Goal: Task Accomplishment & Management: Manage account settings

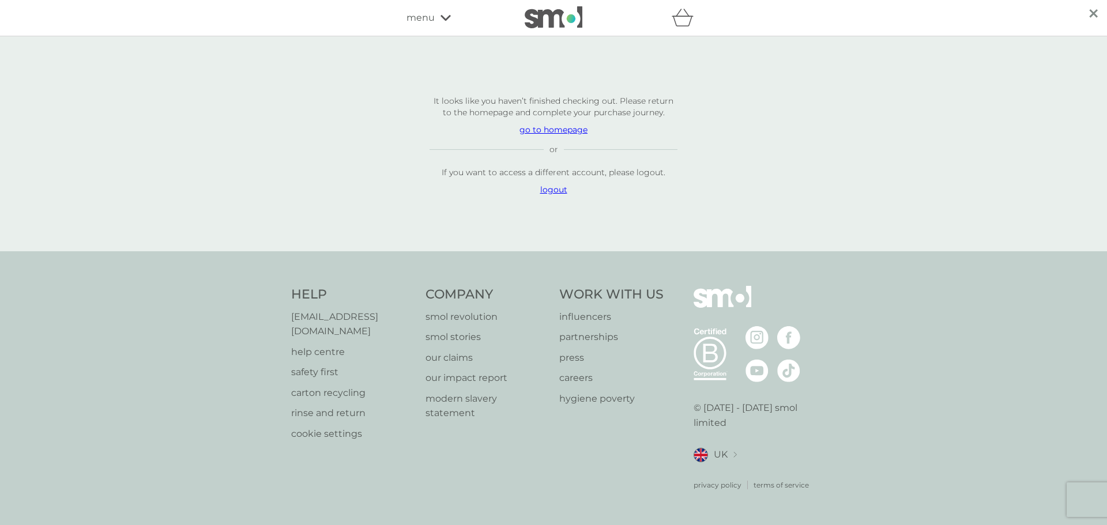
click at [552, 195] on p "logout" at bounding box center [554, 190] width 248 height 12
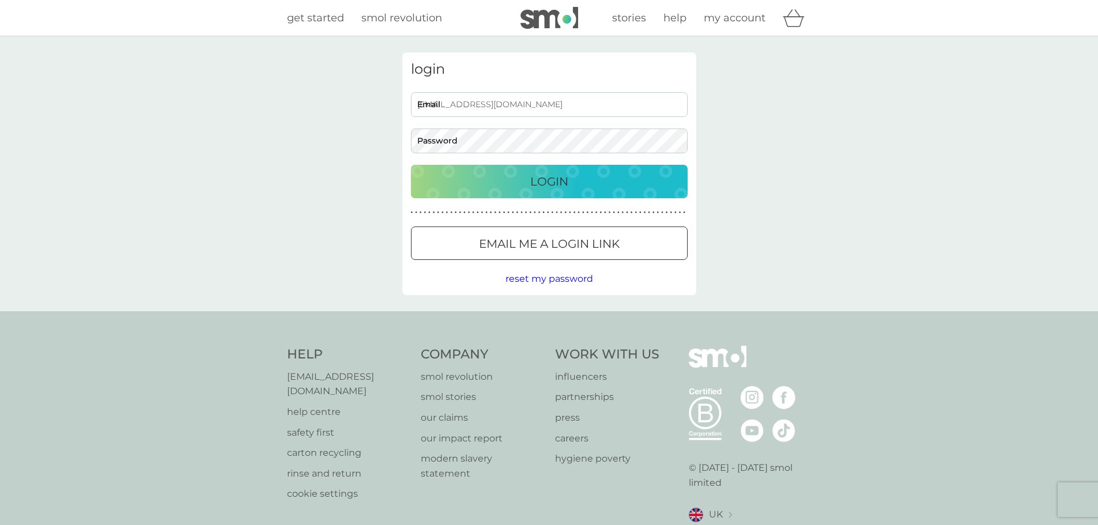
click at [530, 103] on input "efthpapachristou@gmail.com" at bounding box center [549, 104] width 277 height 25
drag, startPoint x: 574, startPoint y: 103, endPoint x: 364, endPoint y: 103, distance: 210.4
click at [364, 103] on div "login efthpapachristou@gmail.com Email Password Login ● ● ● ● ● ● ● ● ● ● ● ● ●…" at bounding box center [549, 173] width 1098 height 275
type input "F"
type input "A"
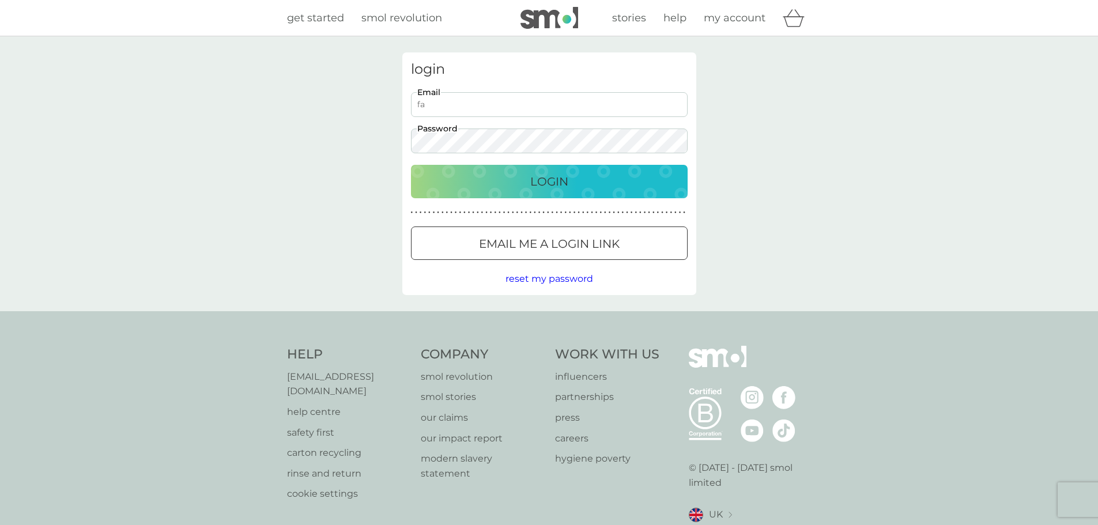
type input "f"
type input "epapahristou@gmail.com"
click at [563, 280] on span "reset my password" at bounding box center [550, 278] width 88 height 11
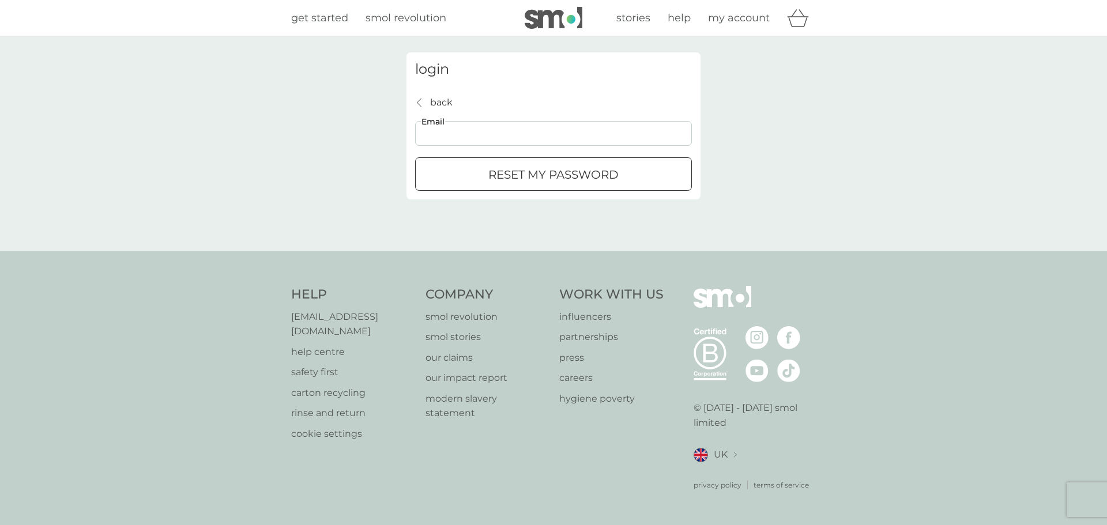
click at [496, 127] on input "Email" at bounding box center [553, 133] width 277 height 25
type input "epapahristou@gmail.com"
click at [564, 179] on div "submit" at bounding box center [554, 175] width 42 height 12
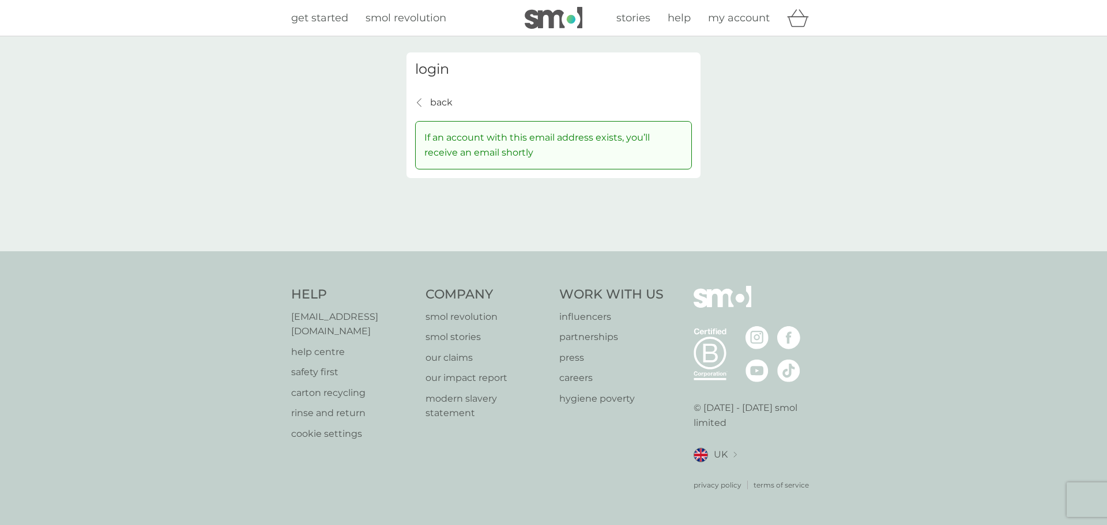
click at [424, 103] on div "back back" at bounding box center [433, 102] width 37 height 15
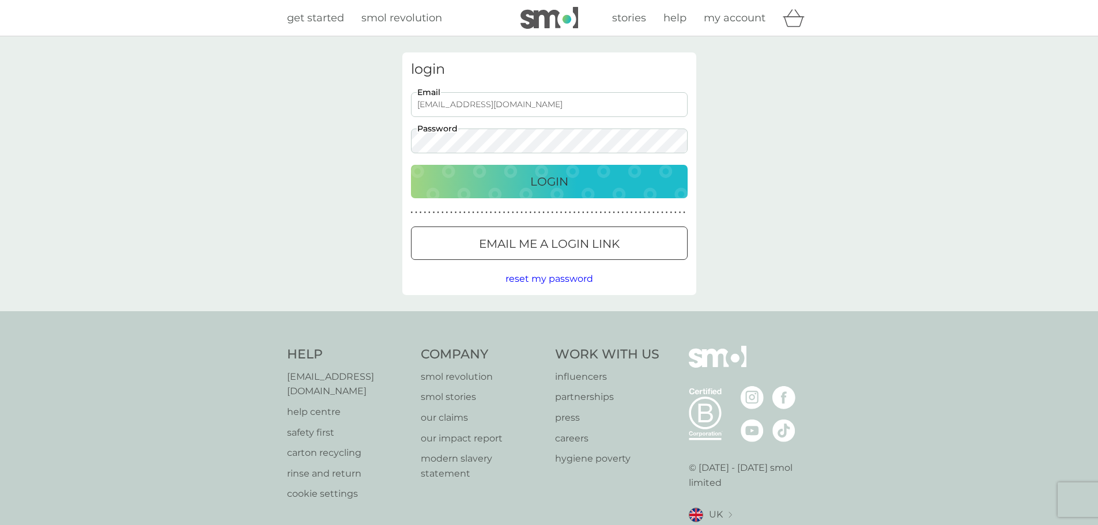
click at [551, 106] on input "efthpapachristou@gmail.com" at bounding box center [549, 104] width 277 height 25
drag, startPoint x: 589, startPoint y: 107, endPoint x: 367, endPoint y: 100, distance: 222.1
click at [367, 100] on div "login efthpapachristou@gmail.com Email Password Login ● ● ● ● ● ● ● ● ● ● ● ● ●…" at bounding box center [549, 173] width 1098 height 275
type input "[EMAIL_ADDRESS][DOMAIN_NAME]"
click at [582, 281] on span "reset my password" at bounding box center [550, 278] width 88 height 11
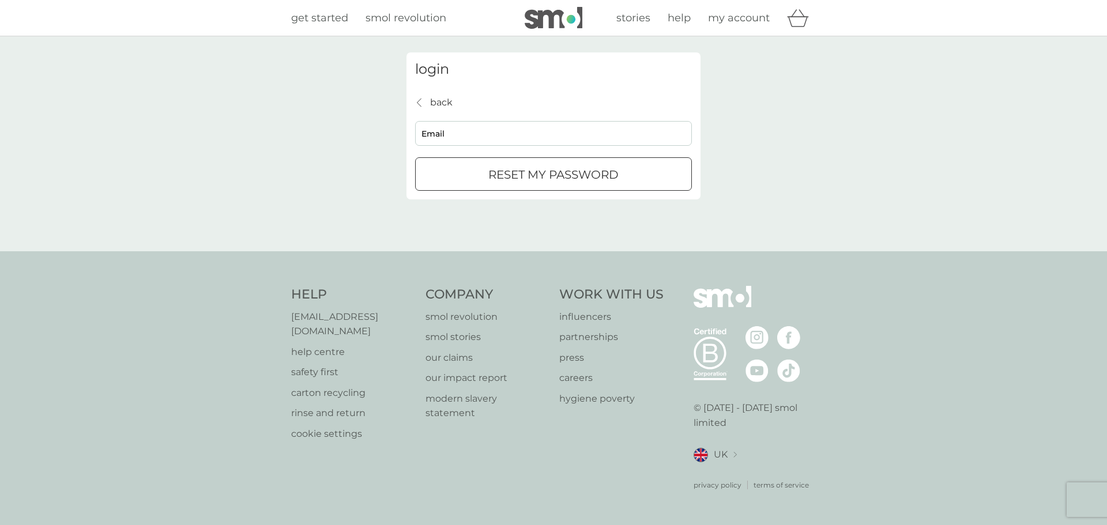
click at [458, 135] on input "Email" at bounding box center [553, 133] width 277 height 25
type input "[EMAIL_ADDRESS][DOMAIN_NAME]"
click at [554, 181] on p "reset my password" at bounding box center [553, 174] width 130 height 18
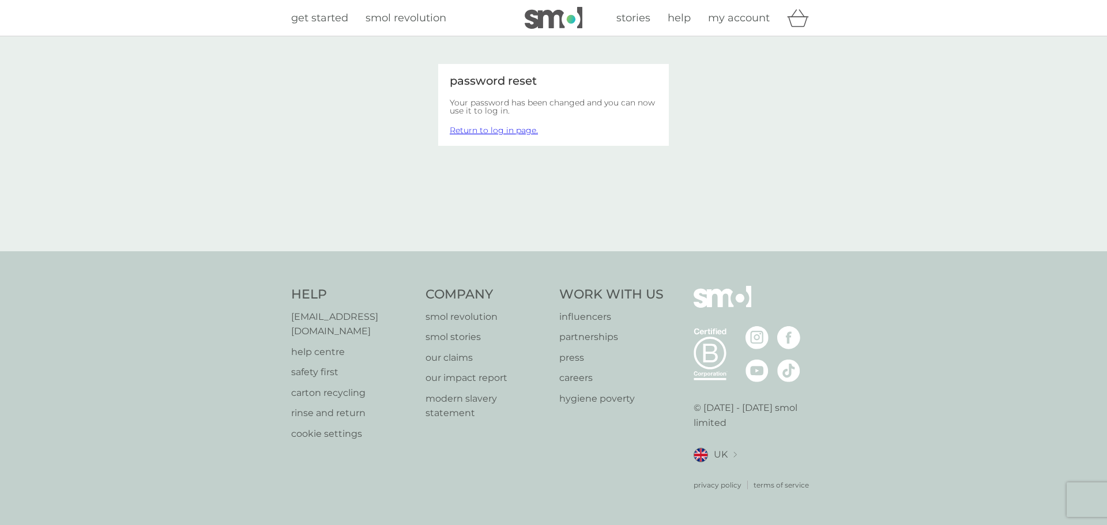
click at [502, 131] on link "Return to log in page." at bounding box center [494, 130] width 88 height 10
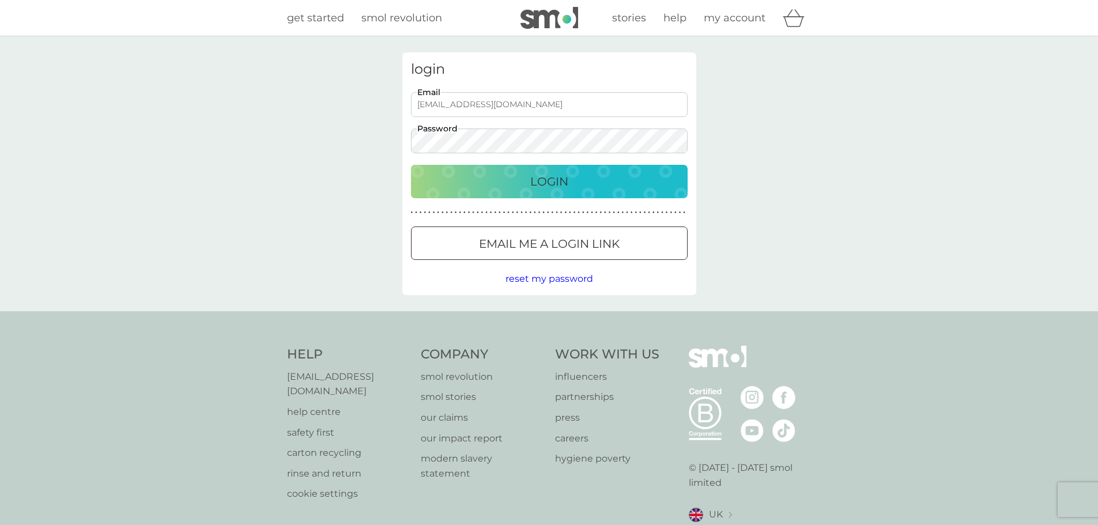
click at [558, 105] on input "efthpapachristou@gmail.com" at bounding box center [549, 104] width 277 height 25
drag, startPoint x: 599, startPoint y: 105, endPoint x: 386, endPoint y: 105, distance: 212.7
click at [386, 105] on div "login efthpapachristou@gmail.com Email Password Login ● ● ● ● ● ● ● ● ● ● ● ● ●…" at bounding box center [549, 173] width 1098 height 275
type input "[EMAIL_ADDRESS][DOMAIN_NAME]"
click at [397, 136] on div "login epapahristou85@gmail.com Email Password Login ● ● ● ● ● ● ● ● ● ● ● ● ● ●…" at bounding box center [549, 173] width 311 height 243
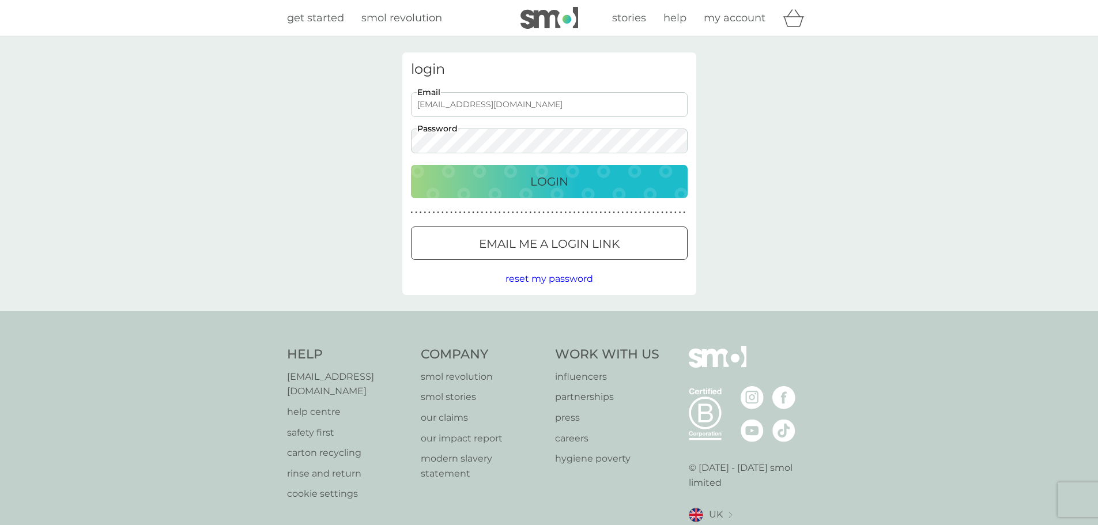
click at [434, 176] on div "Login" at bounding box center [550, 181] width 254 height 18
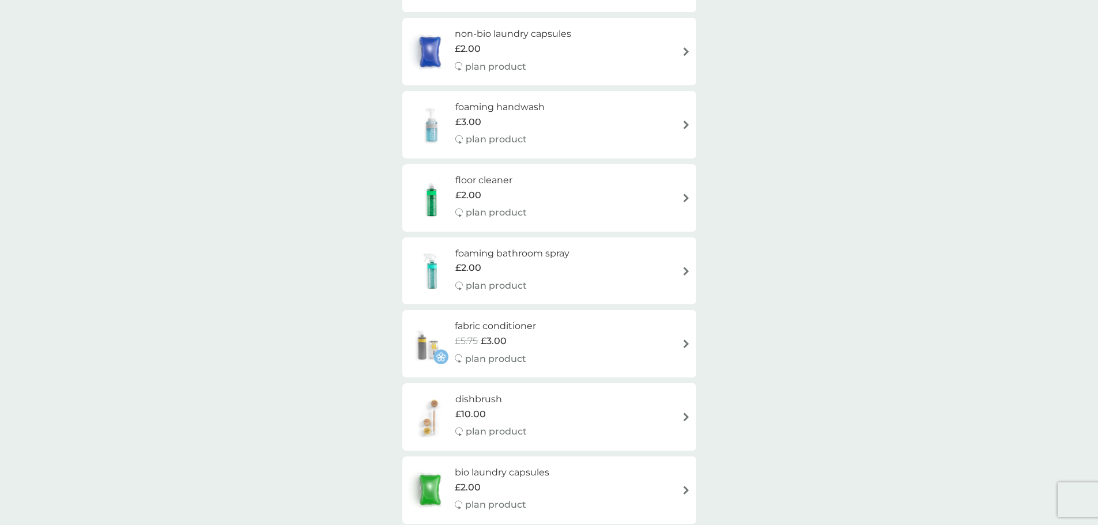
scroll to position [459, 0]
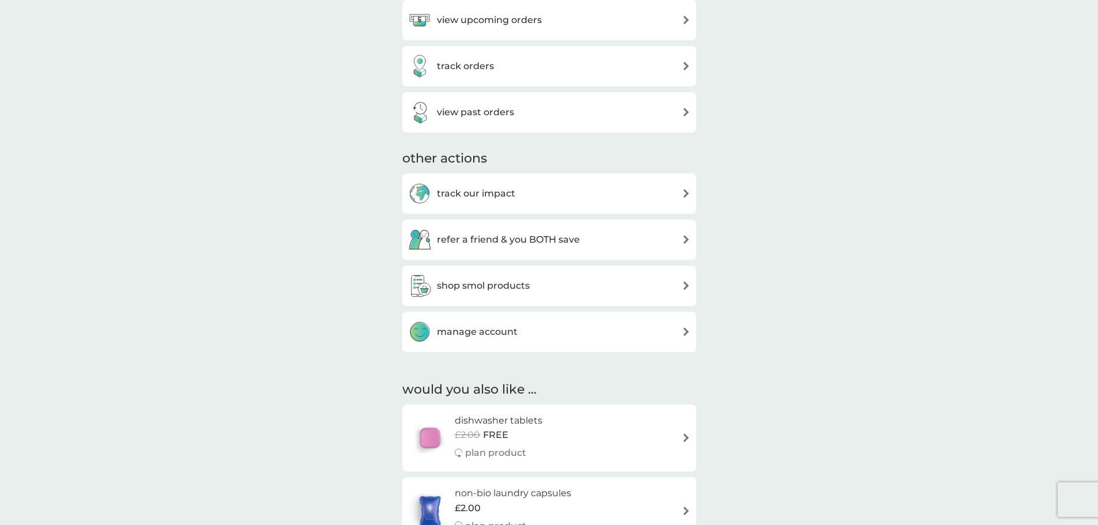
click at [589, 328] on div "manage account" at bounding box center [549, 332] width 283 height 23
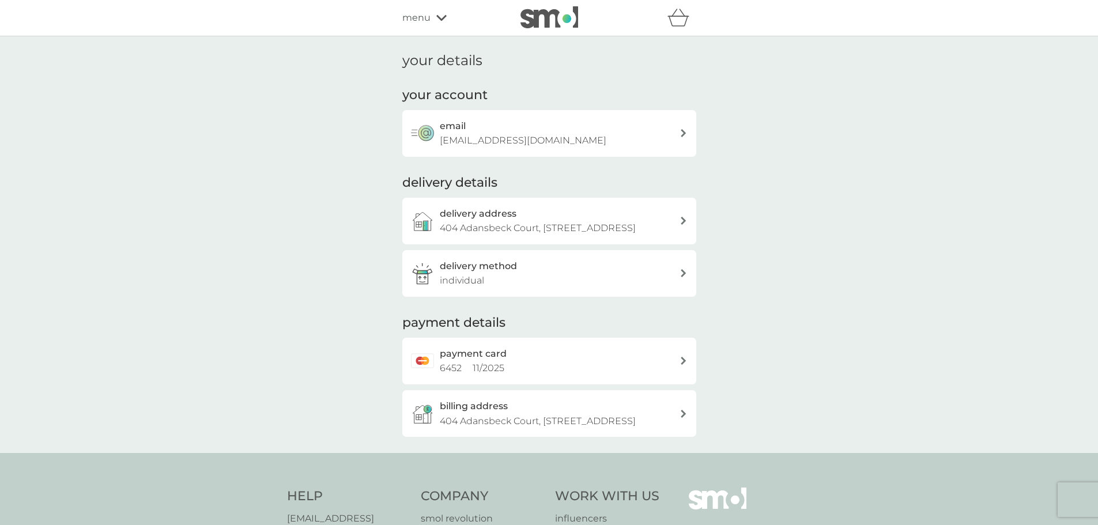
click at [675, 288] on div "delivery method individual" at bounding box center [560, 273] width 240 height 29
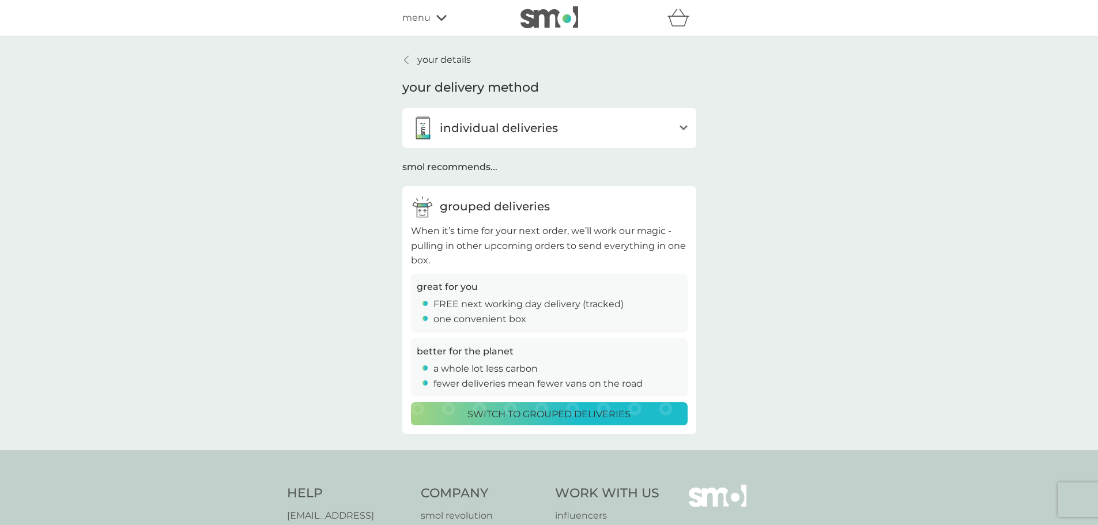
click at [753, 251] on div "your details your delivery method individual deliveries open Whenever you’re du…" at bounding box center [549, 243] width 1098 height 414
click at [421, 54] on p "your details" at bounding box center [444, 59] width 54 height 15
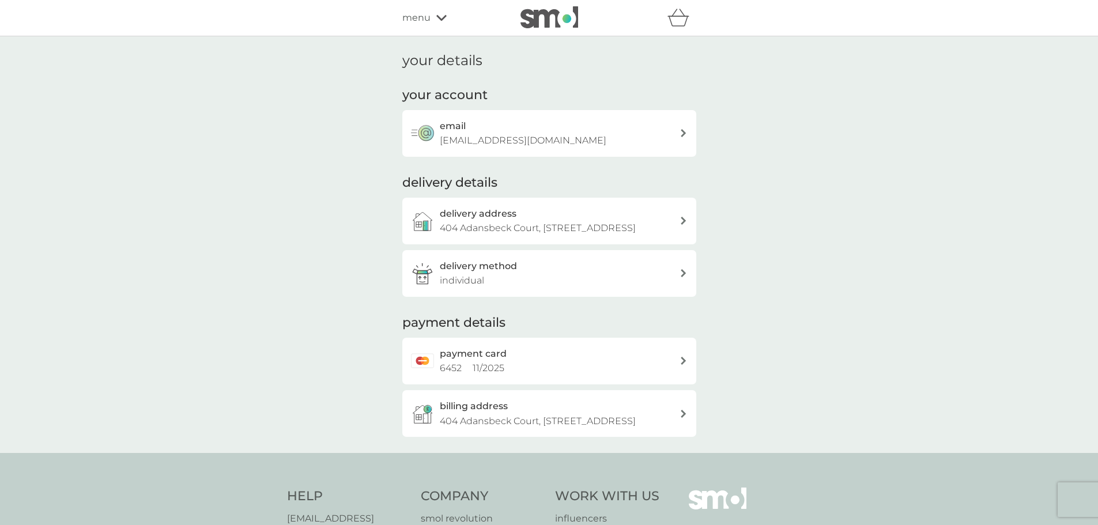
click at [437, 14] on icon at bounding box center [441, 17] width 10 height 7
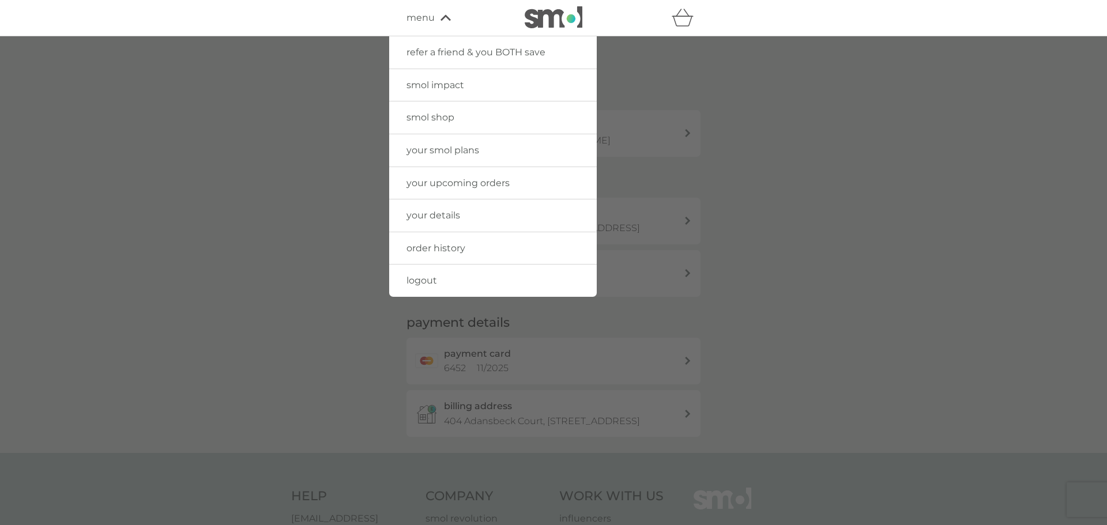
click at [482, 190] on link "your upcoming orders" at bounding box center [493, 183] width 208 height 32
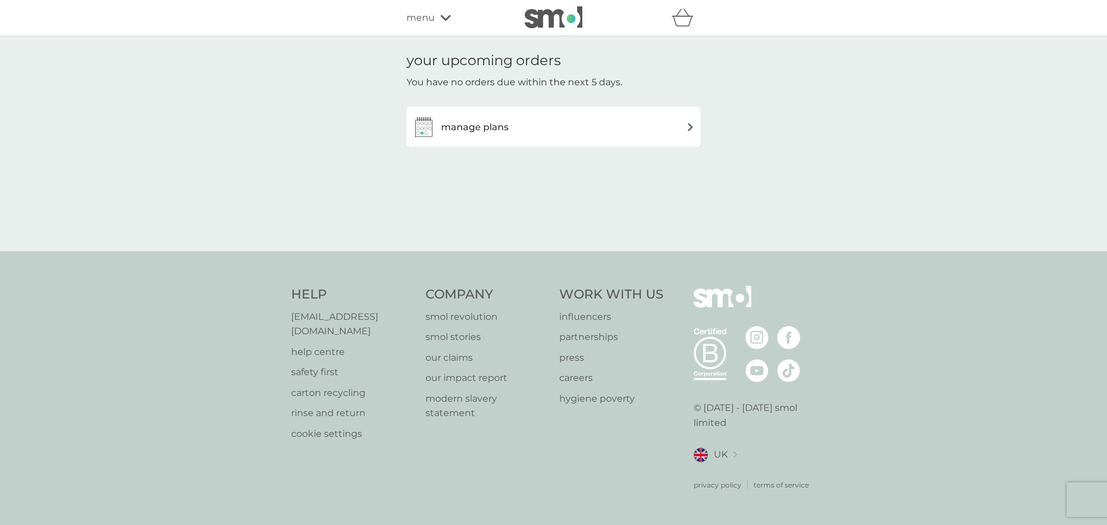
click at [654, 126] on div "manage plans" at bounding box center [553, 126] width 283 height 23
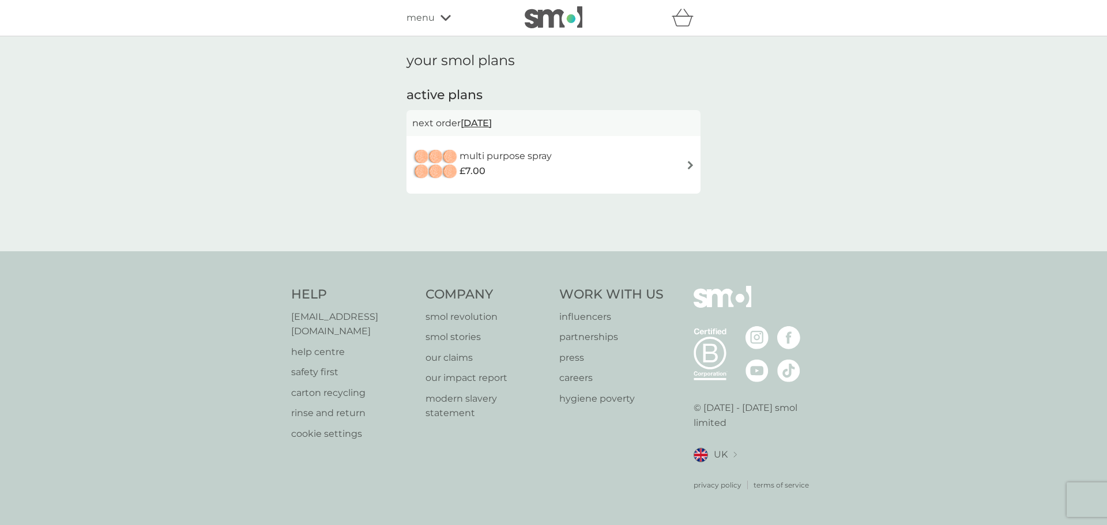
click at [477, 125] on span "[DATE]" at bounding box center [476, 123] width 31 height 22
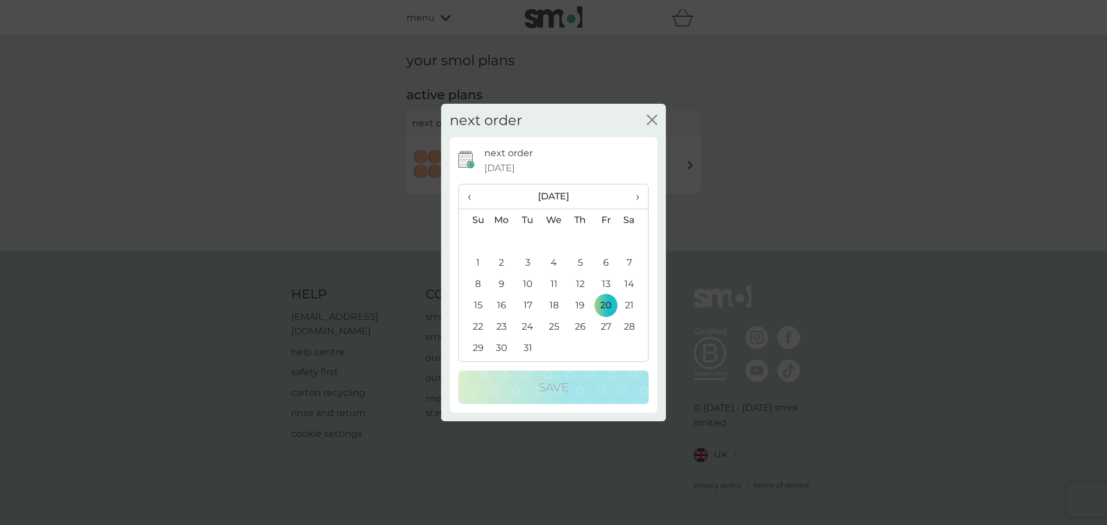
click at [635, 195] on span "›" at bounding box center [634, 196] width 12 height 24
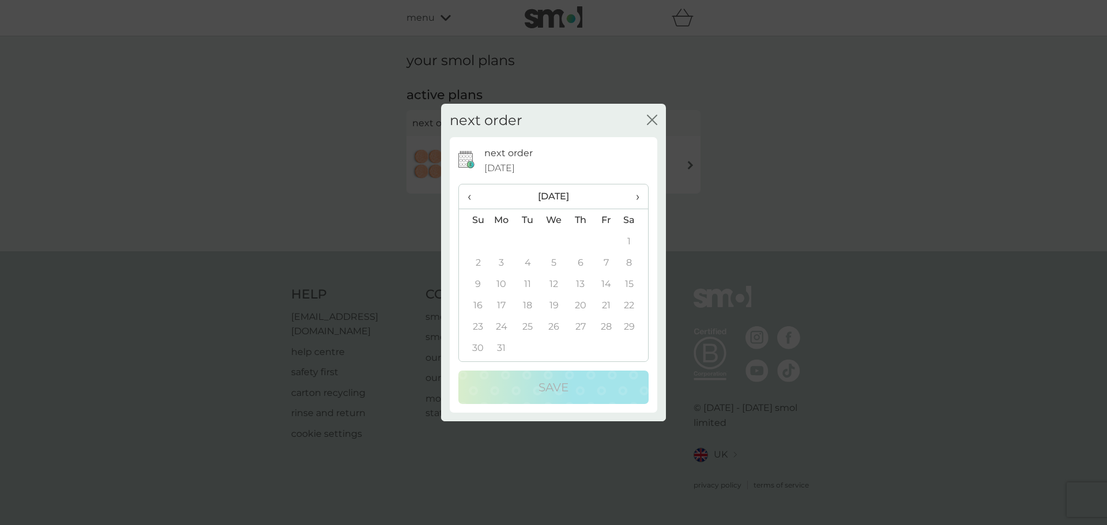
click at [635, 195] on span "›" at bounding box center [634, 196] width 12 height 24
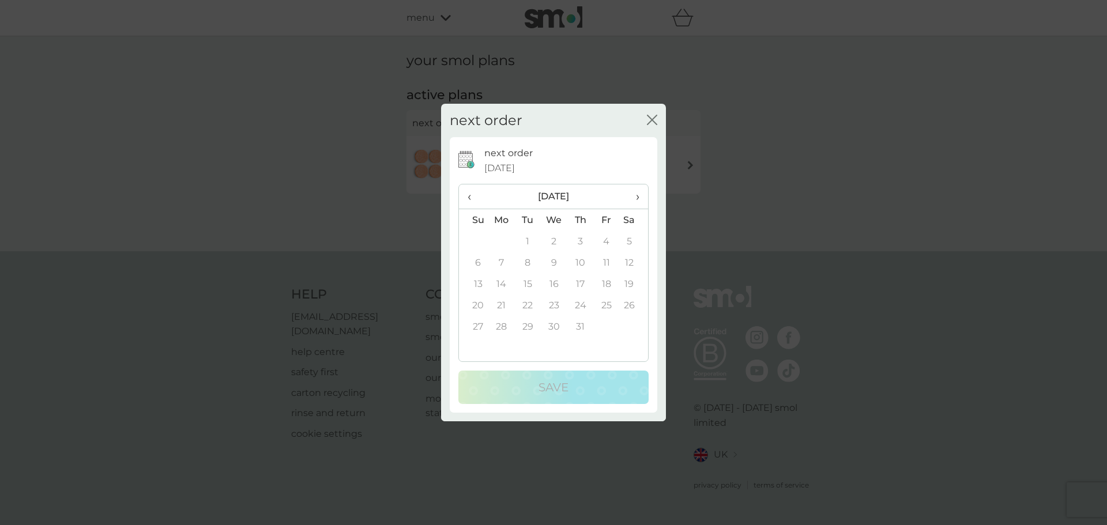
click at [635, 195] on span "›" at bounding box center [634, 196] width 12 height 24
click at [610, 259] on td "12" at bounding box center [606, 262] width 26 height 21
click at [476, 197] on span "‹" at bounding box center [474, 196] width 12 height 24
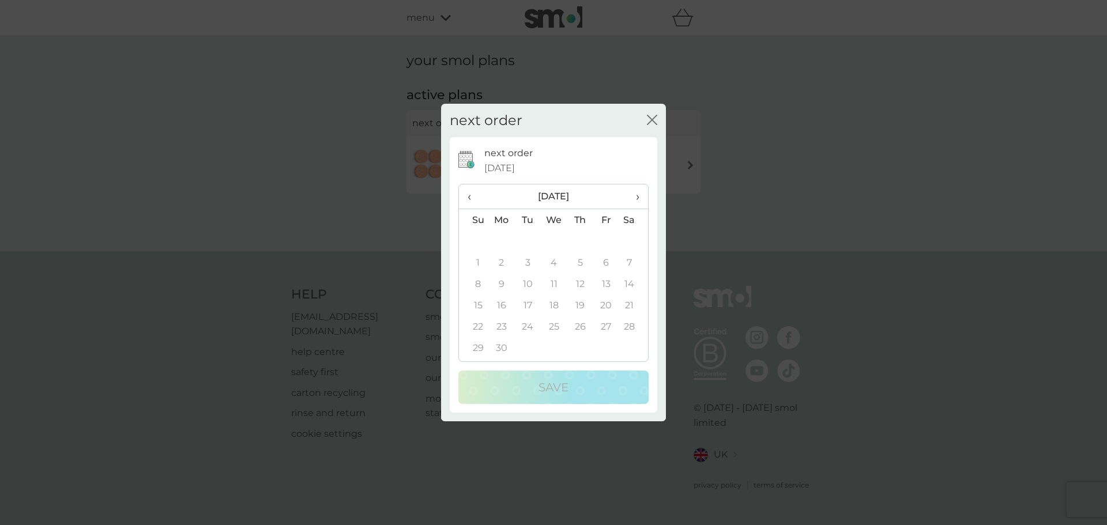
click at [579, 262] on td "5" at bounding box center [580, 262] width 26 height 21
click at [474, 161] on icon at bounding box center [468, 160] width 20 height 23
click at [656, 122] on icon "close" at bounding box center [652, 120] width 10 height 10
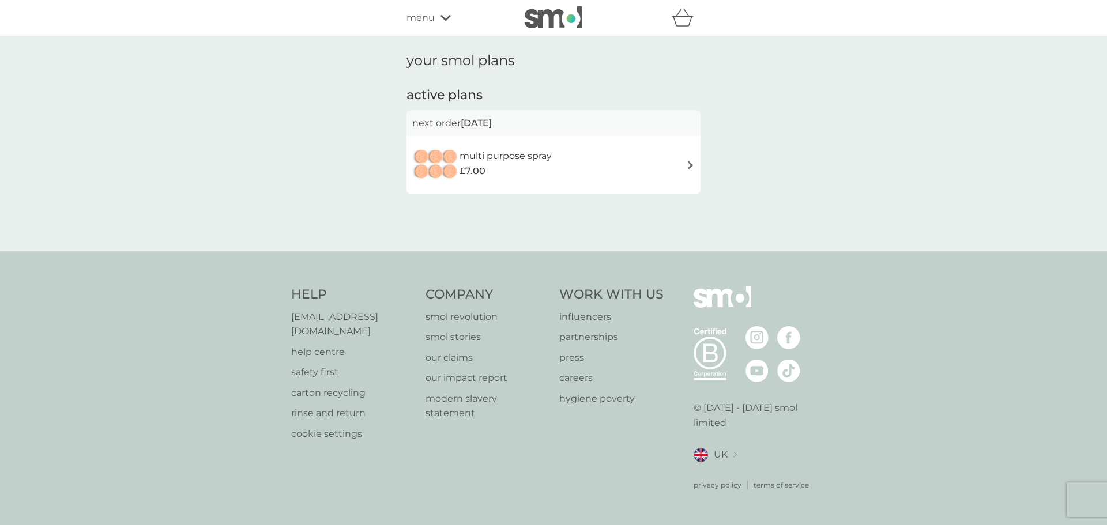
click at [443, 19] on icon at bounding box center [445, 17] width 10 height 7
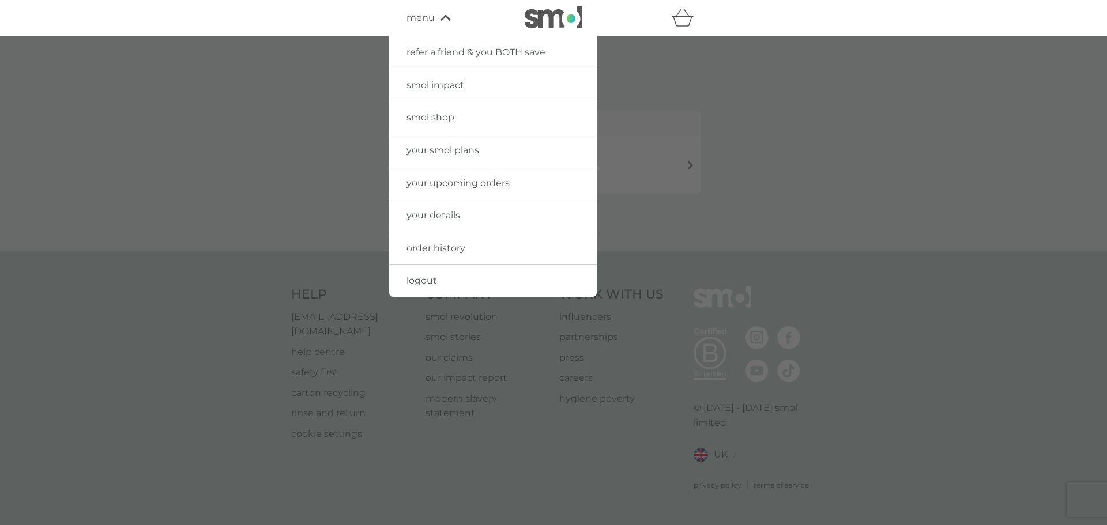
click at [454, 210] on span "your details" at bounding box center [433, 215] width 54 height 11
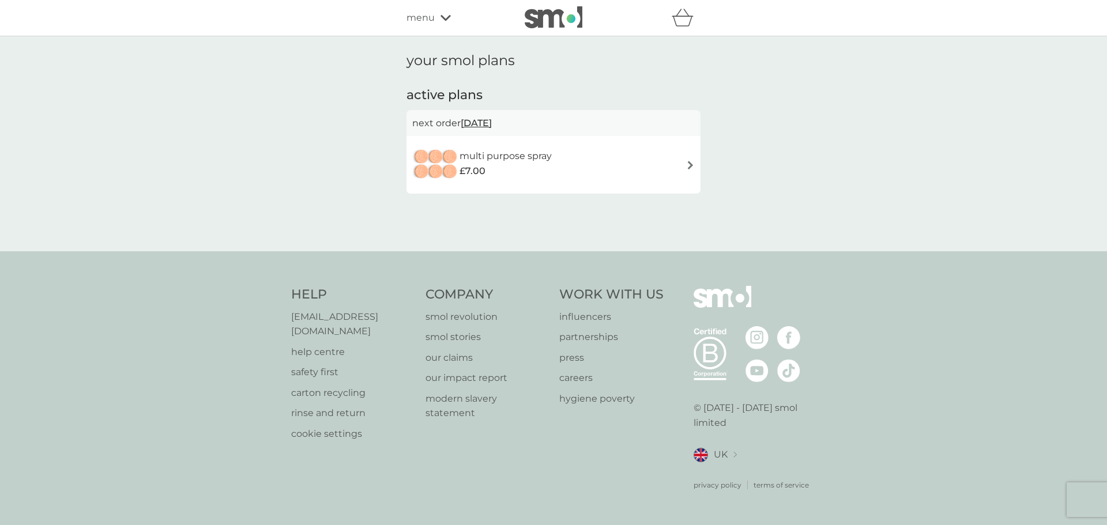
click at [488, 125] on span "[DATE]" at bounding box center [476, 123] width 31 height 22
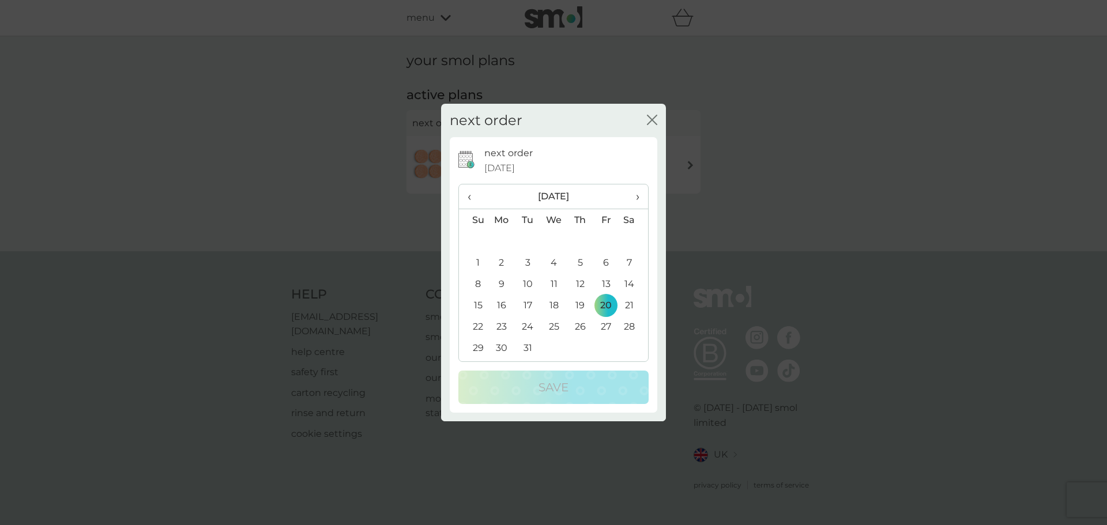
click at [638, 198] on span "›" at bounding box center [634, 196] width 12 height 24
click at [472, 195] on span "‹" at bounding box center [474, 196] width 12 height 24
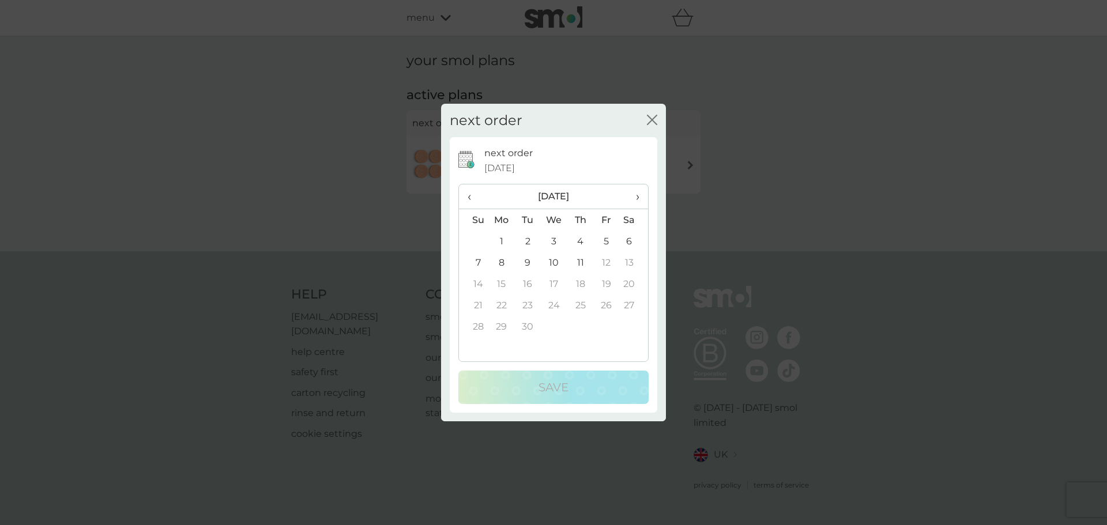
click at [577, 260] on td "11" at bounding box center [580, 262] width 26 height 21
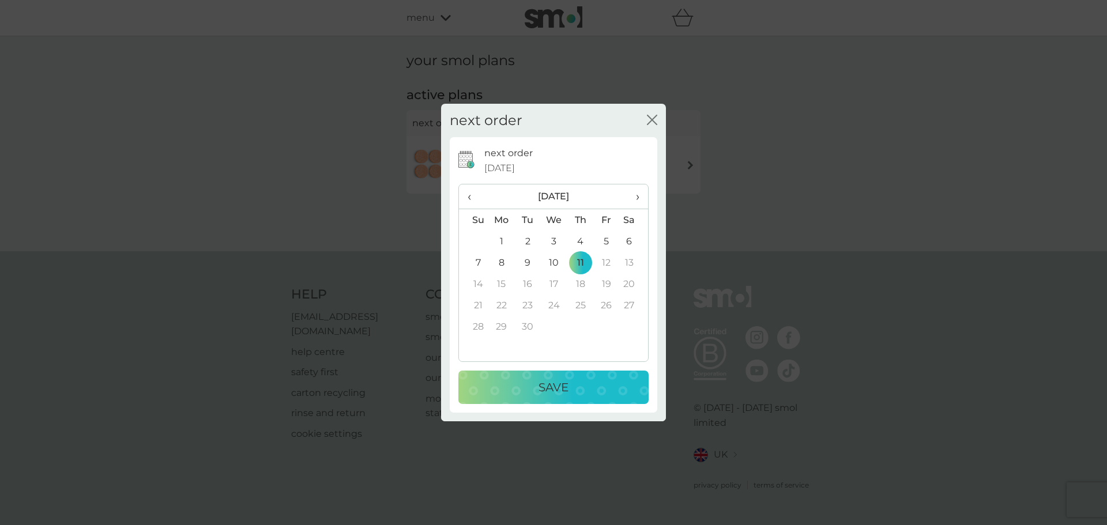
click at [583, 390] on div "Save" at bounding box center [553, 387] width 167 height 18
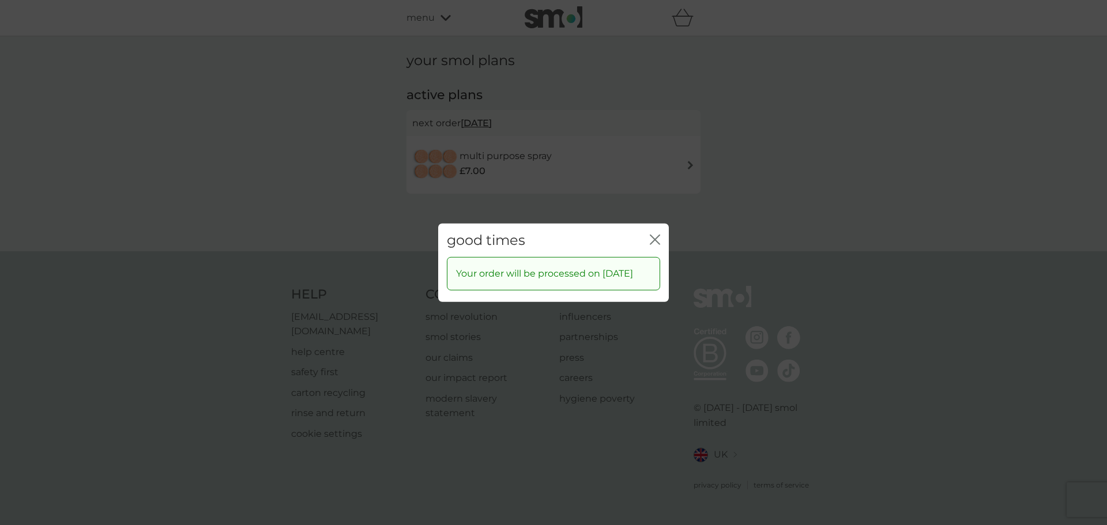
click at [660, 234] on icon "close" at bounding box center [655, 239] width 10 height 10
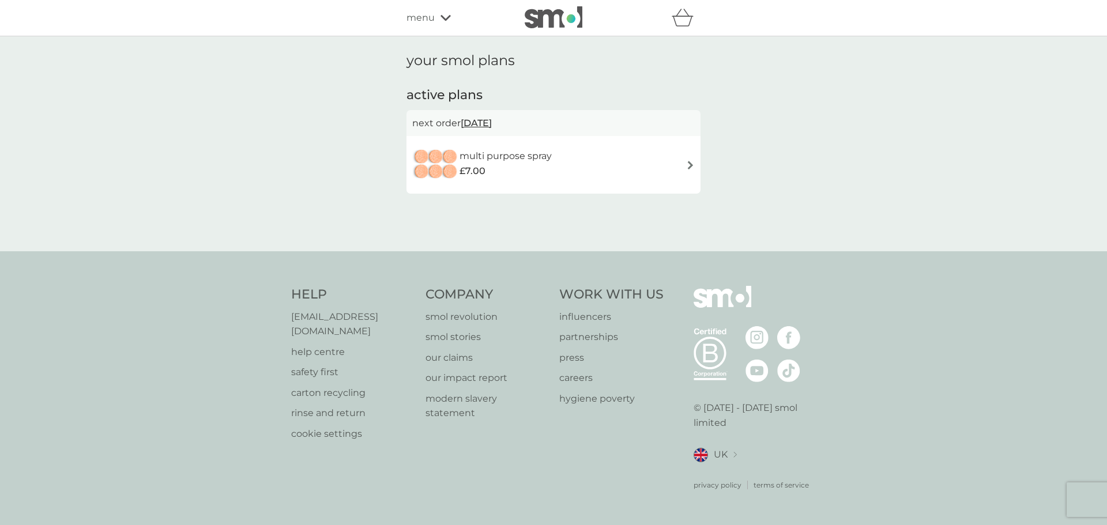
click at [442, 22] on div "menu" at bounding box center [455, 17] width 98 height 15
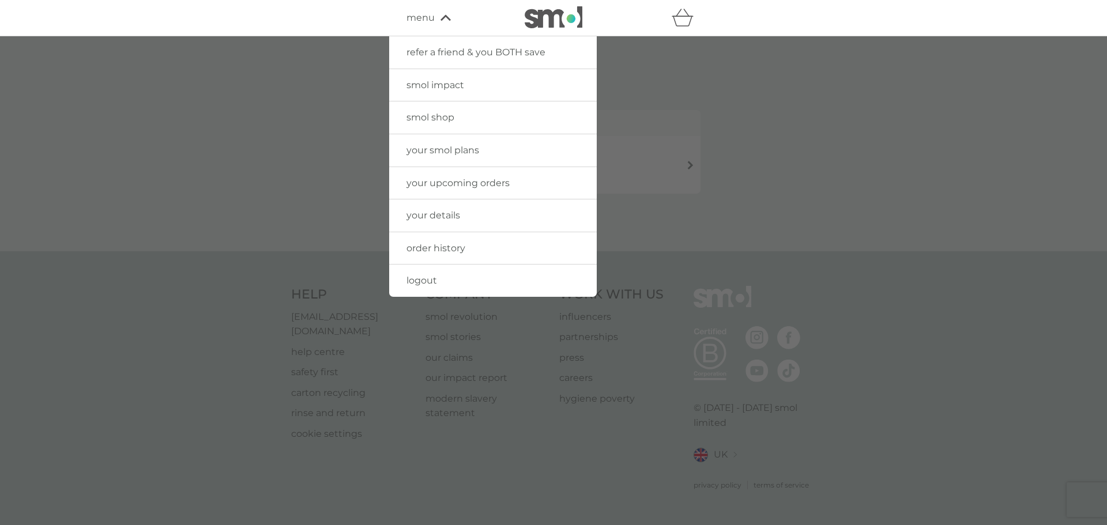
click at [451, 246] on span "order history" at bounding box center [435, 248] width 59 height 11
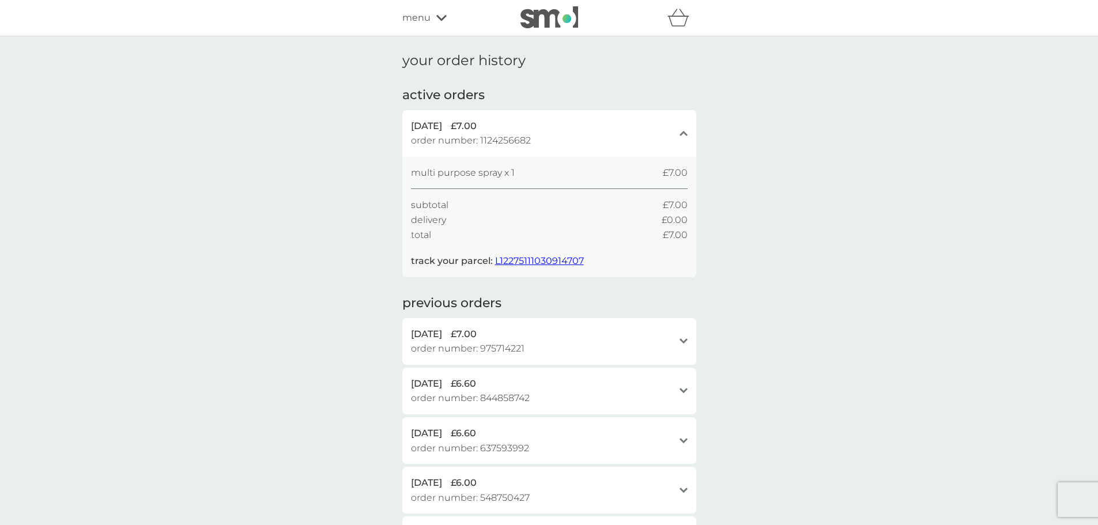
click at [431, 16] on div "menu" at bounding box center [451, 17] width 98 height 15
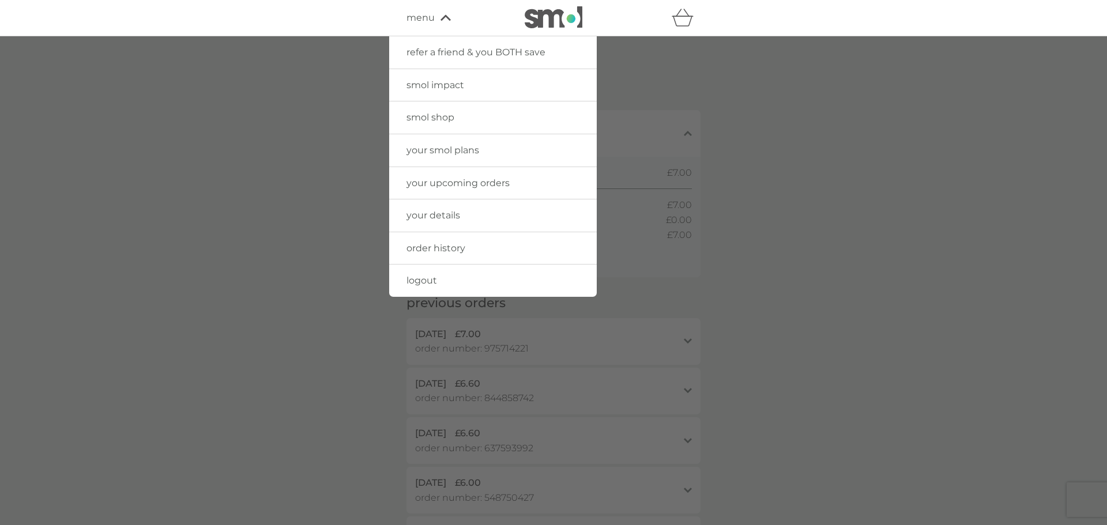
click at [472, 183] on span "your upcoming orders" at bounding box center [457, 183] width 103 height 11
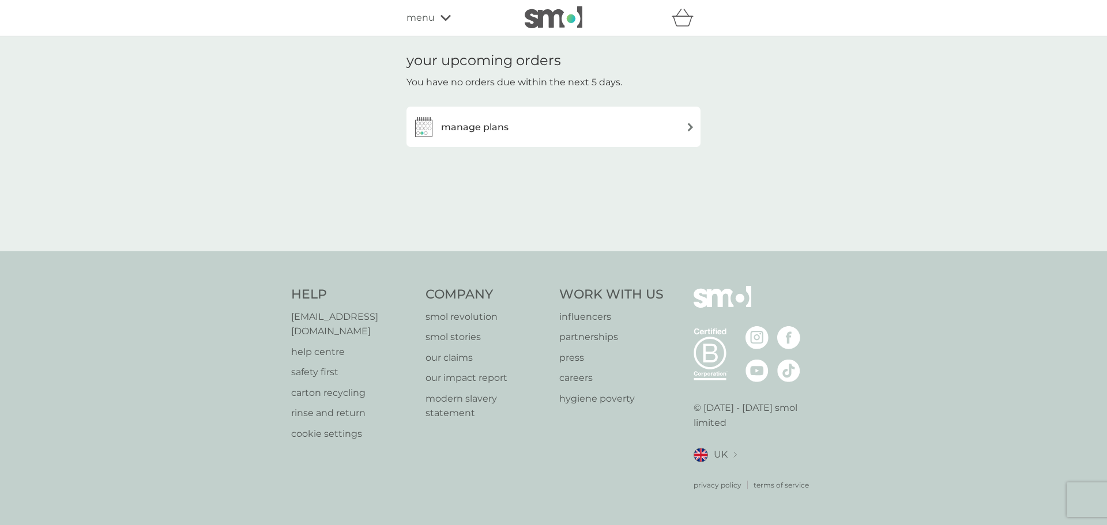
drag, startPoint x: 469, startPoint y: 128, endPoint x: 460, endPoint y: 125, distance: 9.9
click at [460, 125] on h3 "manage plans" at bounding box center [474, 127] width 67 height 15
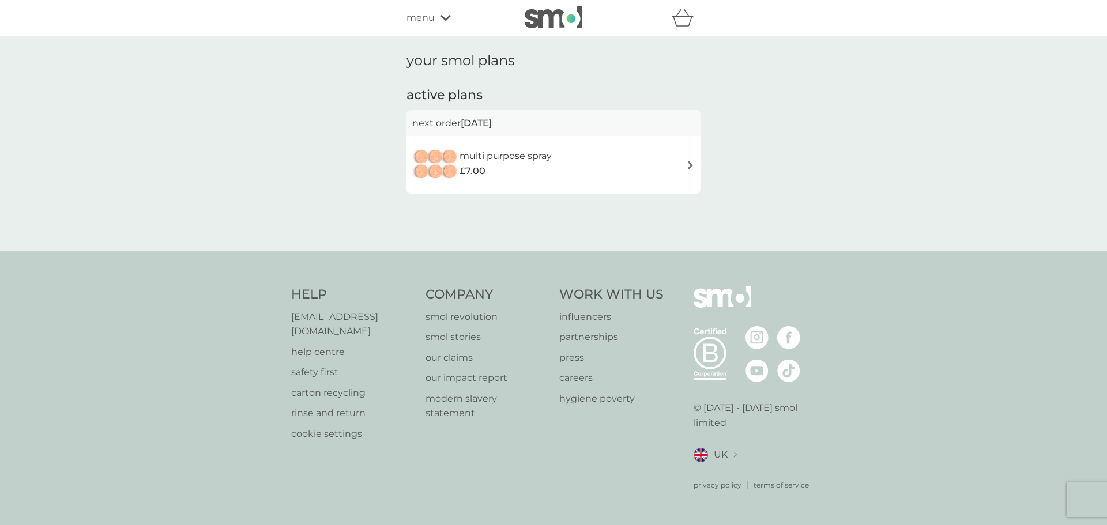
drag, startPoint x: 484, startPoint y: 120, endPoint x: 377, endPoint y: 156, distance: 113.0
click at [377, 156] on div "your smol plans active plans next order [DATE] multi purpose spray £7.00" at bounding box center [553, 143] width 1107 height 215
